Goal: Task Accomplishment & Management: Use online tool/utility

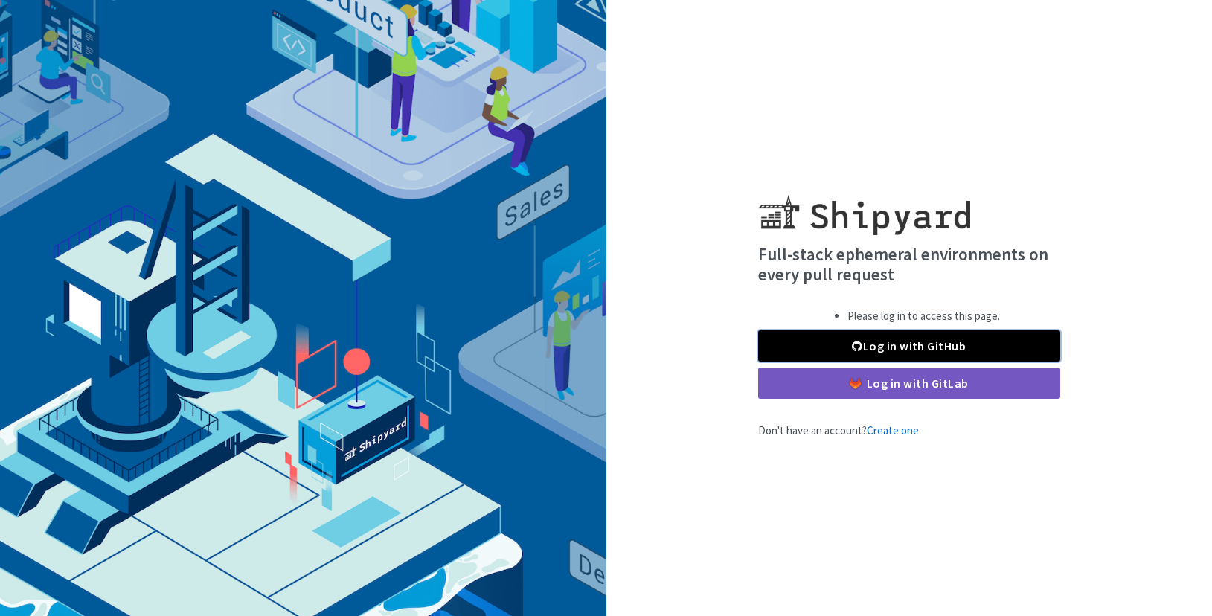
click at [904, 341] on link "Log in with GitHub" at bounding box center [909, 345] width 302 height 31
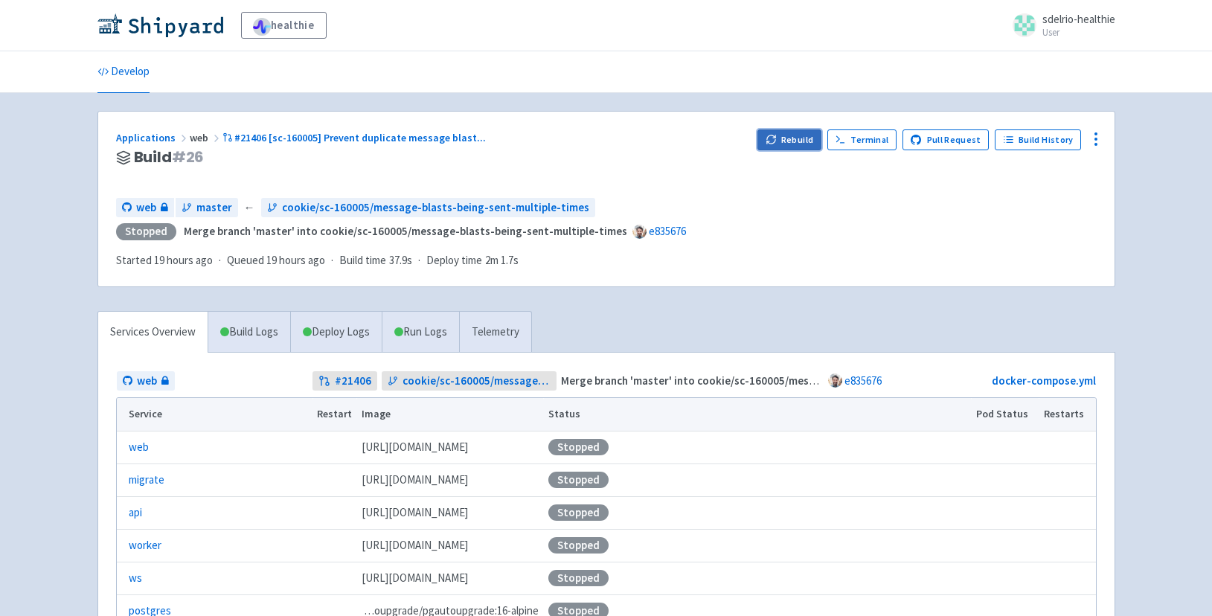
click at [790, 147] on button "Rebuild" at bounding box center [789, 139] width 64 height 21
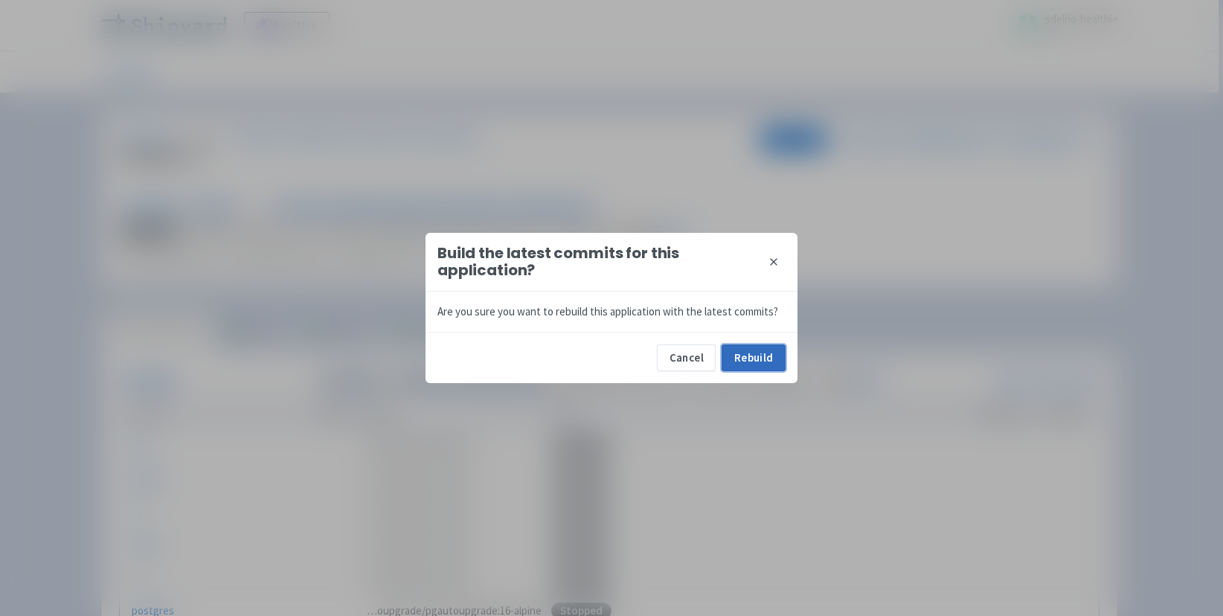
click at [764, 351] on button "Rebuild" at bounding box center [753, 357] width 64 height 27
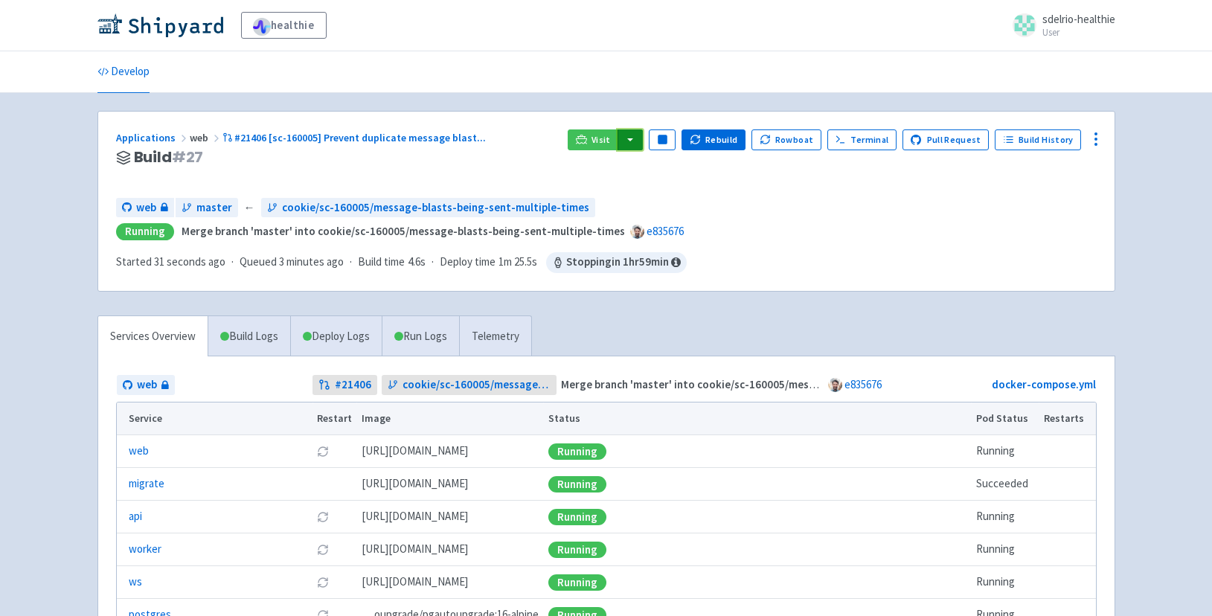
click at [642, 132] on button "button" at bounding box center [629, 139] width 25 height 21
click at [675, 189] on link "web (web)" at bounding box center [659, 192] width 85 height 23
